Goal: Task Accomplishment & Management: Manage account settings

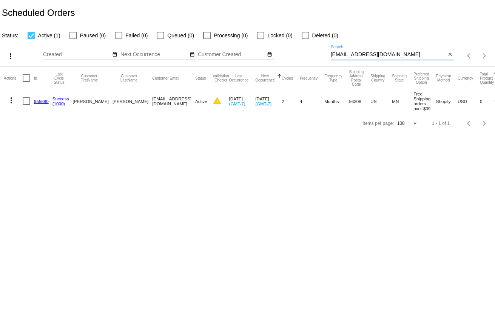
drag, startPoint x: 393, startPoint y: 55, endPoint x: 303, endPoint y: 49, distance: 90.1
click at [309, 54] on div "more_vert Oct Jan Feb Mar [DATE]" at bounding box center [247, 53] width 495 height 27
paste input "[EMAIL_ADDRESS]"
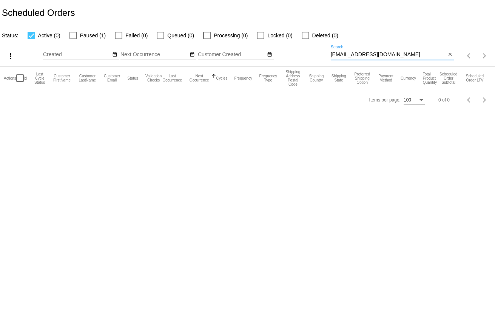
click at [331, 54] on input "[EMAIL_ADDRESS][DOMAIN_NAME]" at bounding box center [389, 55] width 116 height 6
type input "[EMAIL_ADDRESS][DOMAIN_NAME]"
click at [78, 35] on label "Paused (1)" at bounding box center [87, 35] width 36 height 9
click at [73, 39] on input "Paused (1)" at bounding box center [73, 39] width 0 height 0
checkbox input "true"
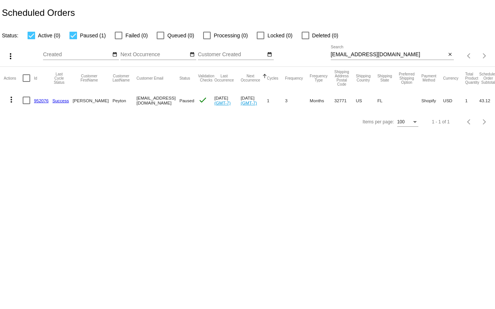
click at [13, 99] on mat-icon "more_vert" at bounding box center [11, 99] width 9 height 9
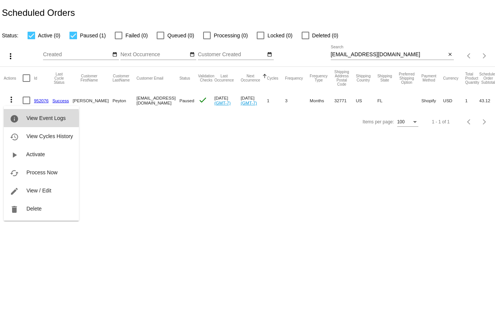
click at [18, 119] on mat-icon "info" at bounding box center [14, 118] width 9 height 9
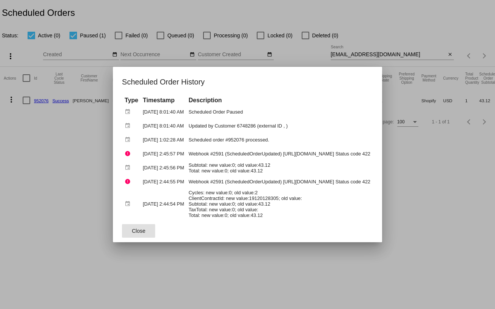
click at [391, 9] on div at bounding box center [247, 154] width 495 height 309
